Goal: Information Seeking & Learning: Learn about a topic

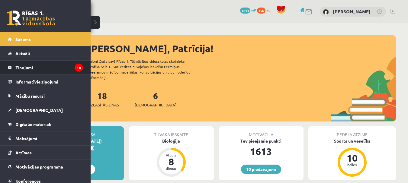
click at [58, 67] on legend "Ziņojumi 18" at bounding box center [49, 68] width 68 height 14
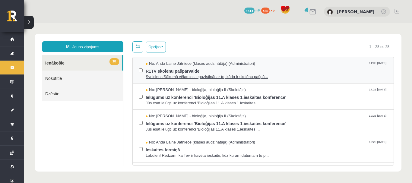
click at [170, 79] on span "Sveiciens!Sākumā vēlamies iepazīstināt ar to, kāda ir skolēnu pašpā..." at bounding box center [267, 77] width 242 height 6
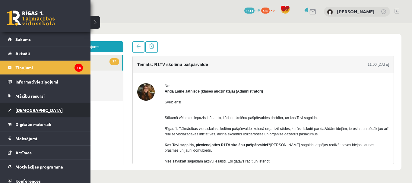
click at [15, 107] on link "[DEMOGRAPHIC_DATA]" at bounding box center [45, 110] width 75 height 14
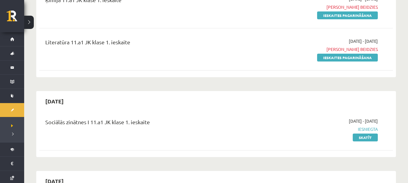
scroll to position [60, 0]
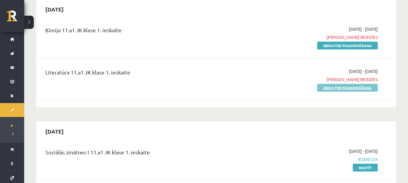
click at [329, 89] on link "Ieskaites pagarināšana" at bounding box center [347, 88] width 61 height 8
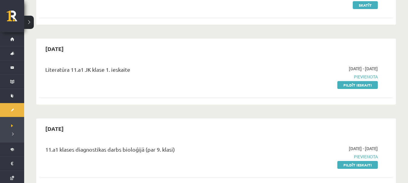
scroll to position [181, 0]
click at [344, 83] on link "Pildīt ieskaiti" at bounding box center [357, 85] width 40 height 8
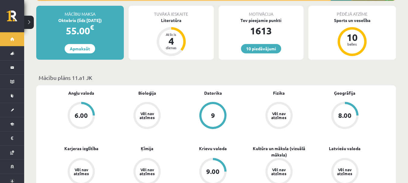
scroll to position [60, 0]
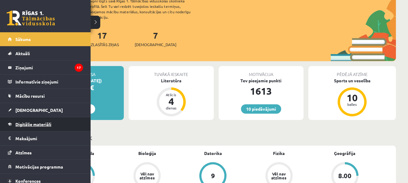
click at [24, 120] on link "Digitālie materiāli" at bounding box center [45, 124] width 75 height 14
